Goal: Navigation & Orientation: Find specific page/section

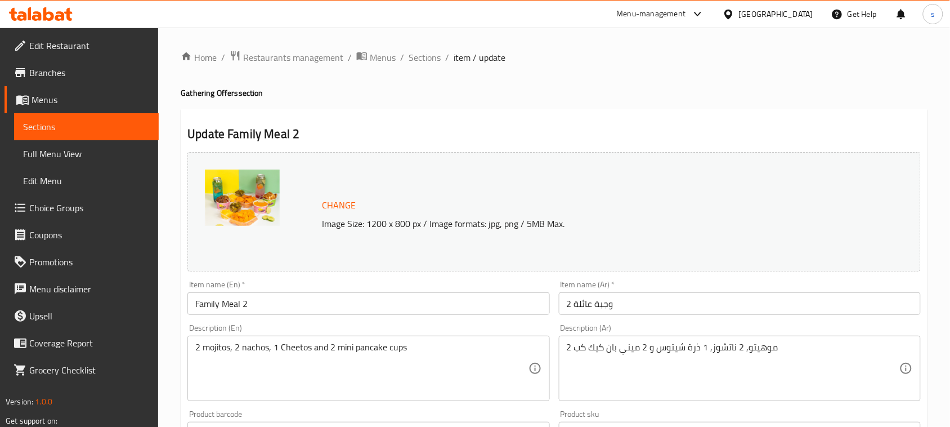
click at [789, 7] on div "[GEOGRAPHIC_DATA]" at bounding box center [768, 14] width 109 height 27
click at [800, 14] on div "Kuwait" at bounding box center [776, 14] width 74 height 12
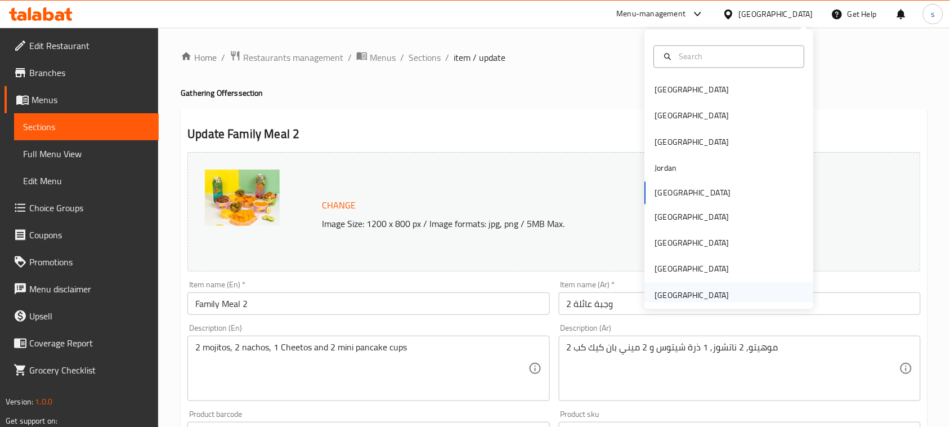
click at [671, 299] on div "[GEOGRAPHIC_DATA]" at bounding box center [692, 295] width 74 height 12
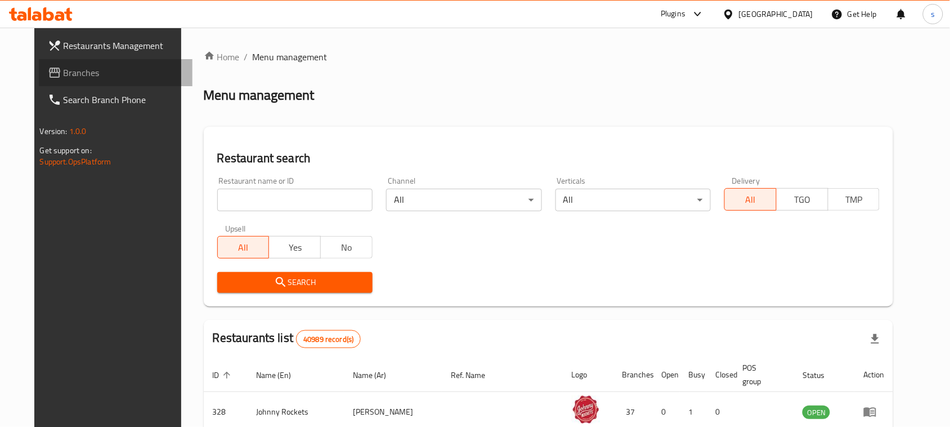
click at [64, 69] on span "Branches" at bounding box center [124, 73] width 120 height 14
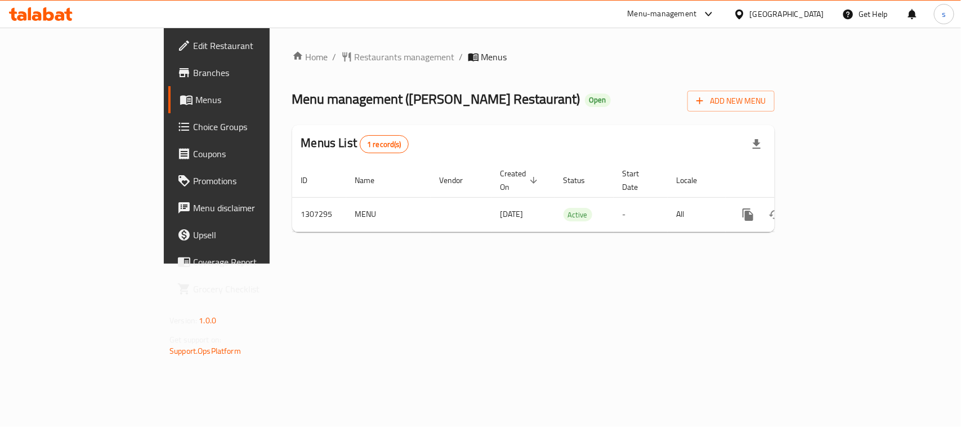
click at [768, 14] on div "[GEOGRAPHIC_DATA]" at bounding box center [787, 14] width 74 height 12
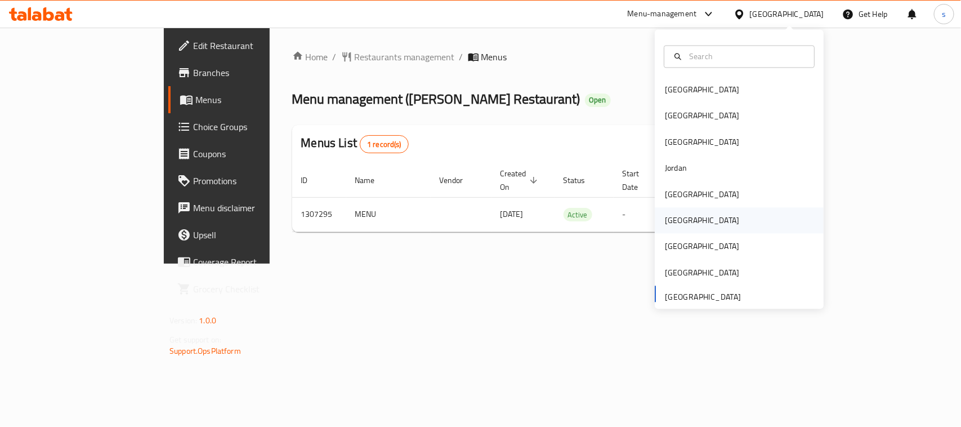
click at [665, 231] on div "[GEOGRAPHIC_DATA]" at bounding box center [702, 221] width 92 height 26
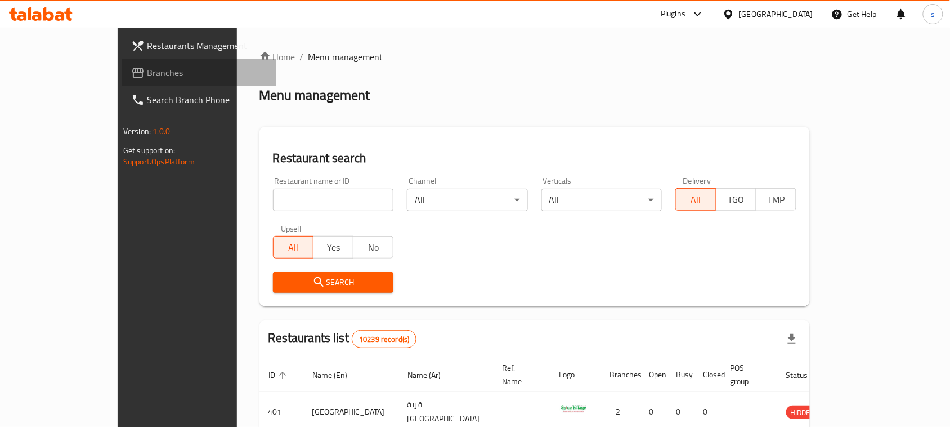
drag, startPoint x: 57, startPoint y: 77, endPoint x: 51, endPoint y: 79, distance: 5.9
click at [147, 77] on span "Branches" at bounding box center [207, 73] width 120 height 14
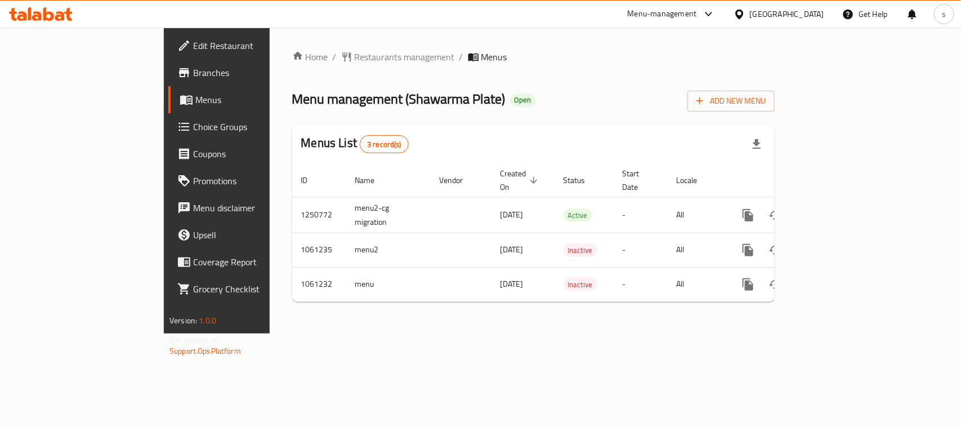
click at [750, 17] on div at bounding box center [741, 14] width 16 height 12
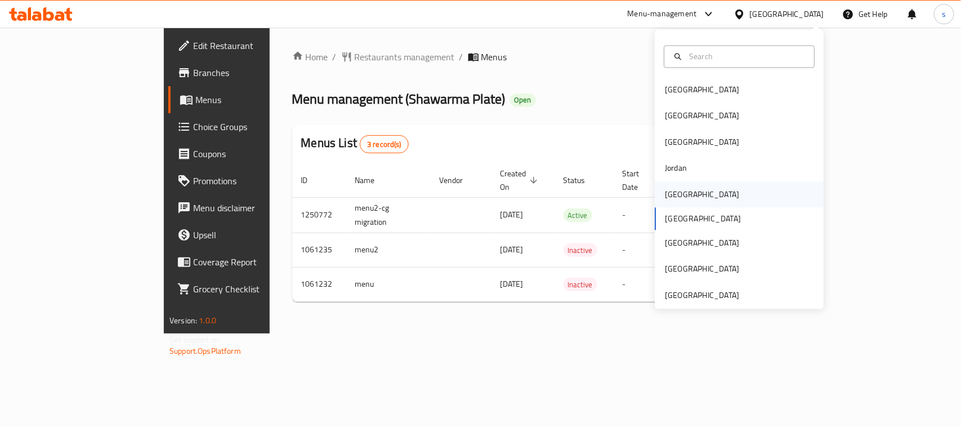
click at [671, 188] on div "[GEOGRAPHIC_DATA]" at bounding box center [702, 194] width 74 height 12
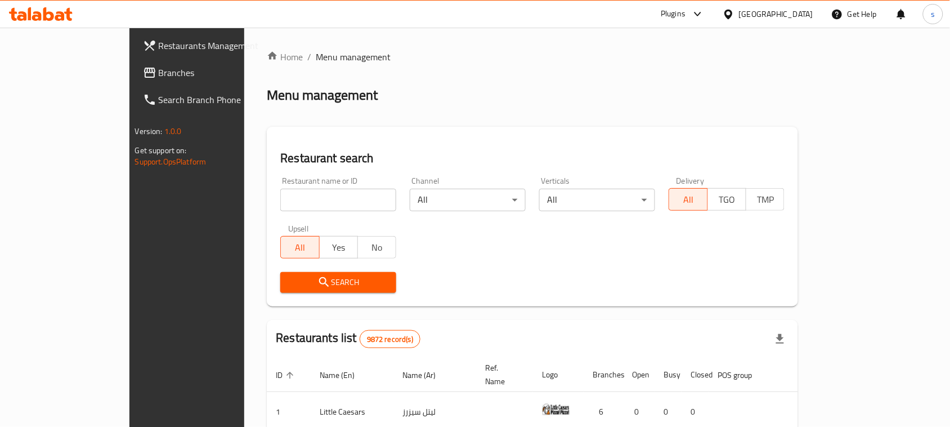
click at [159, 79] on span "Branches" at bounding box center [219, 73] width 120 height 14
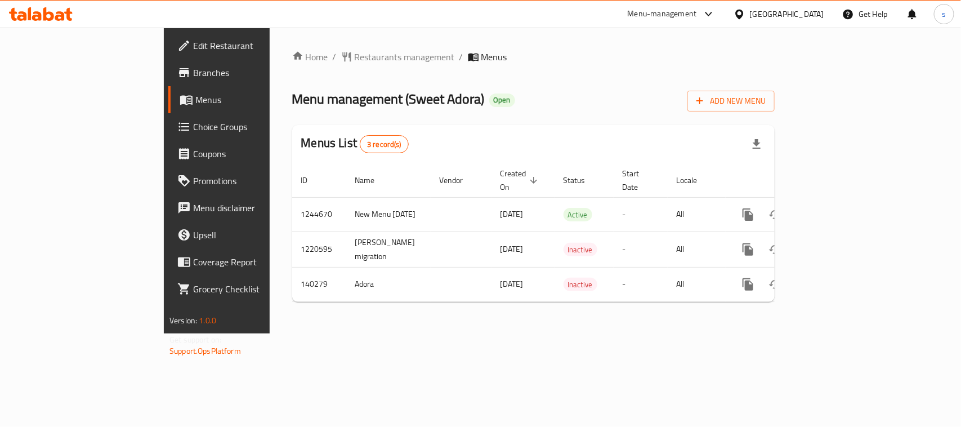
click at [800, 12] on div "[GEOGRAPHIC_DATA]" at bounding box center [787, 14] width 74 height 12
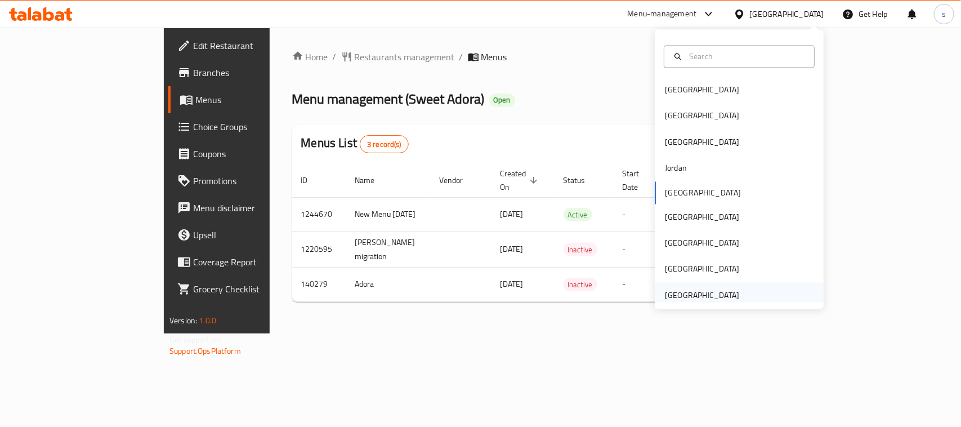
click at [688, 293] on div "[GEOGRAPHIC_DATA]" at bounding box center [702, 295] width 74 height 12
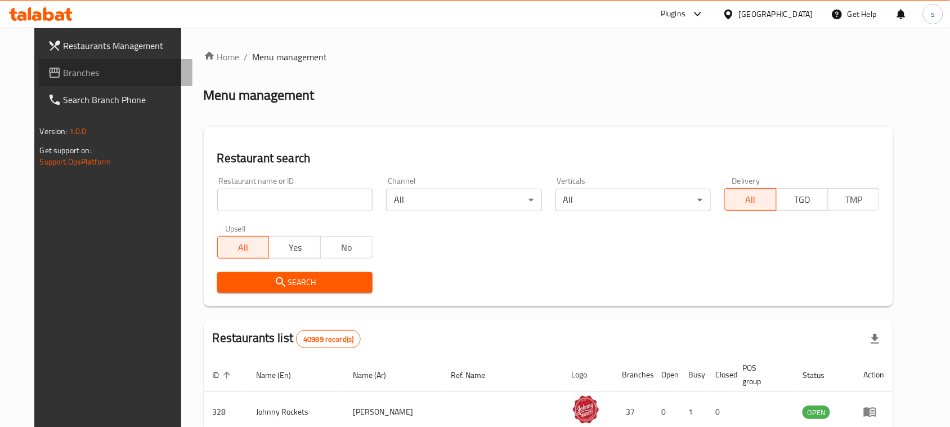
click at [64, 77] on span "Branches" at bounding box center [124, 73] width 120 height 14
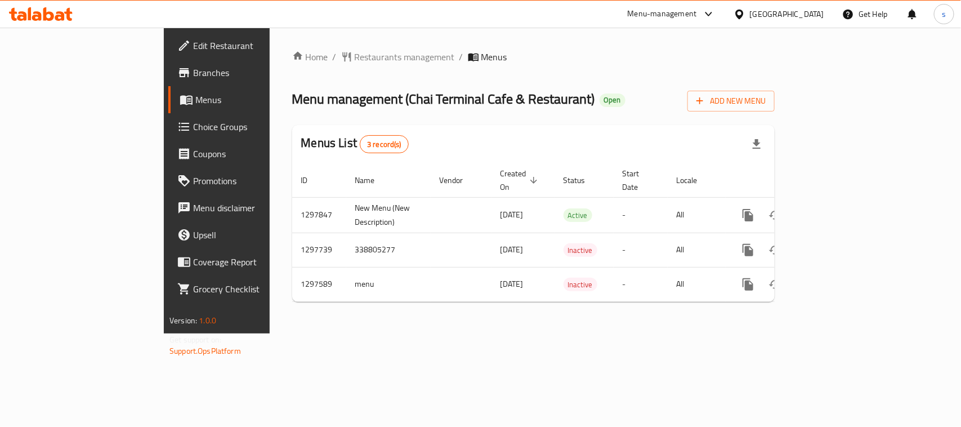
click at [702, 23] on div "Menu-management" at bounding box center [672, 14] width 106 height 27
click at [704, 20] on icon at bounding box center [709, 14] width 14 height 14
click at [648, 119] on div "Restaurant-Management" at bounding box center [602, 125] width 106 height 26
